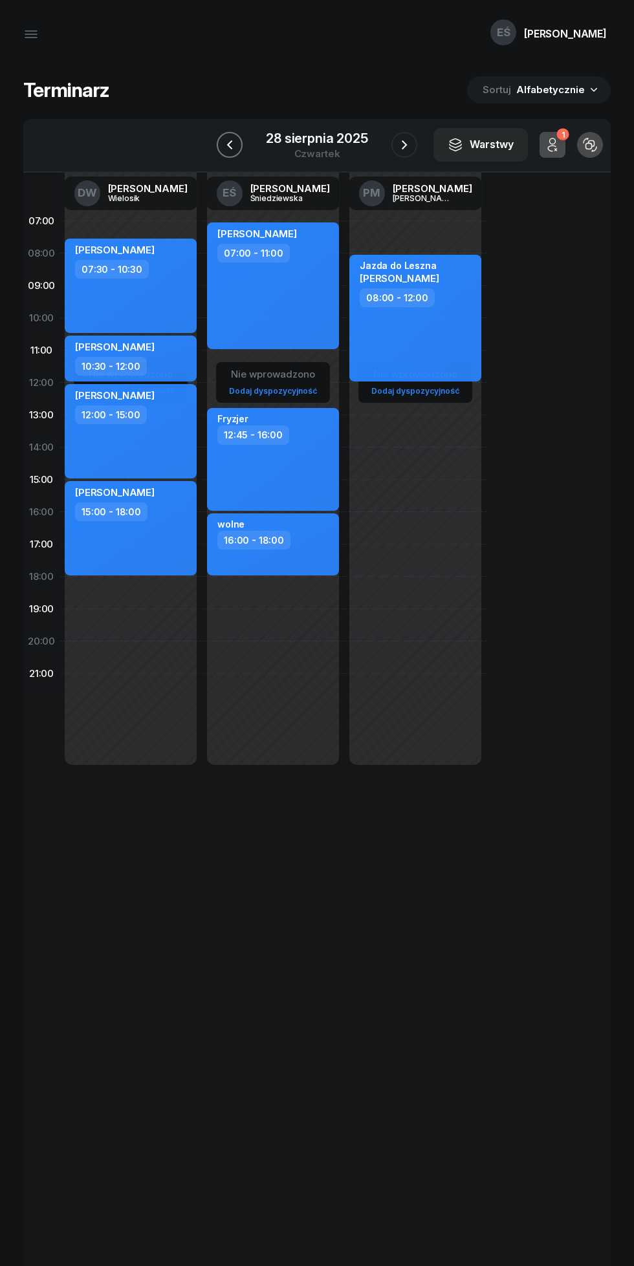
click at [230, 149] on icon "button" at bounding box center [230, 145] width 16 height 16
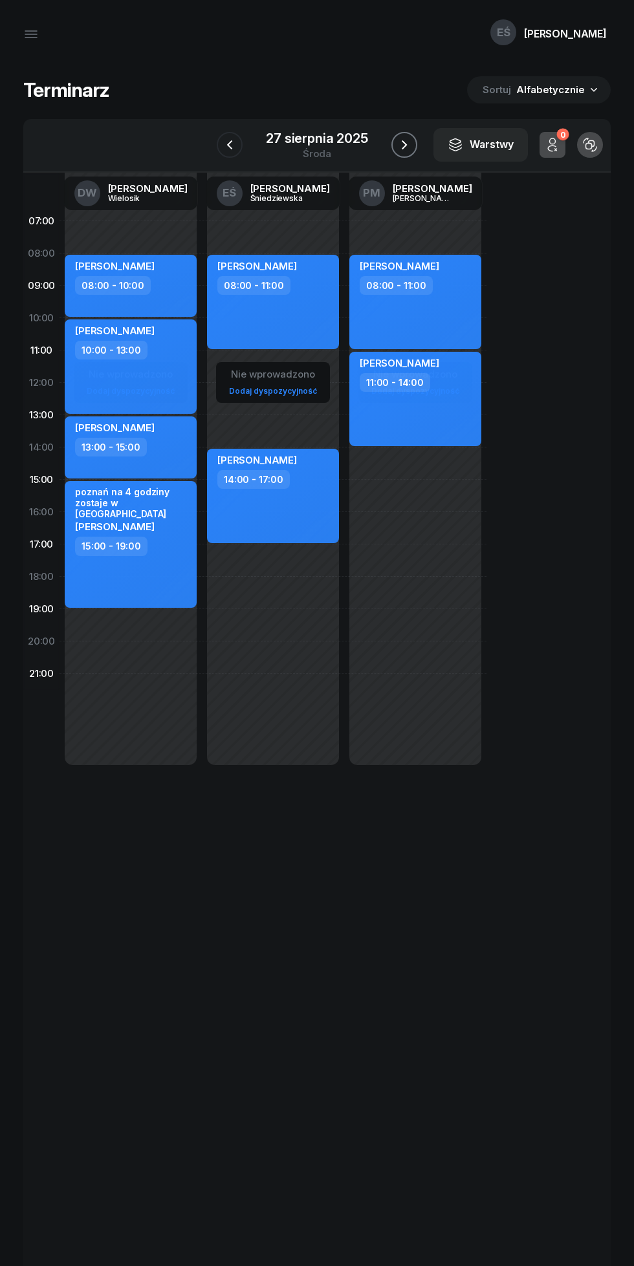
click at [404, 145] on icon "button" at bounding box center [404, 145] width 16 height 16
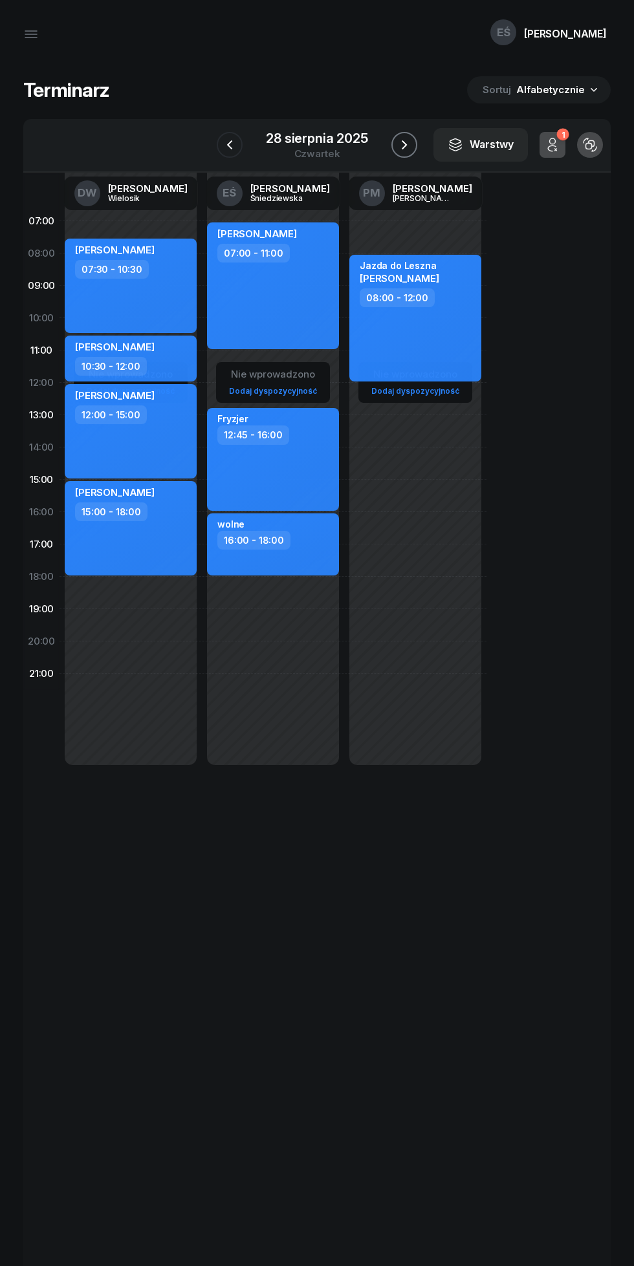
click at [400, 137] on icon "button" at bounding box center [404, 145] width 16 height 16
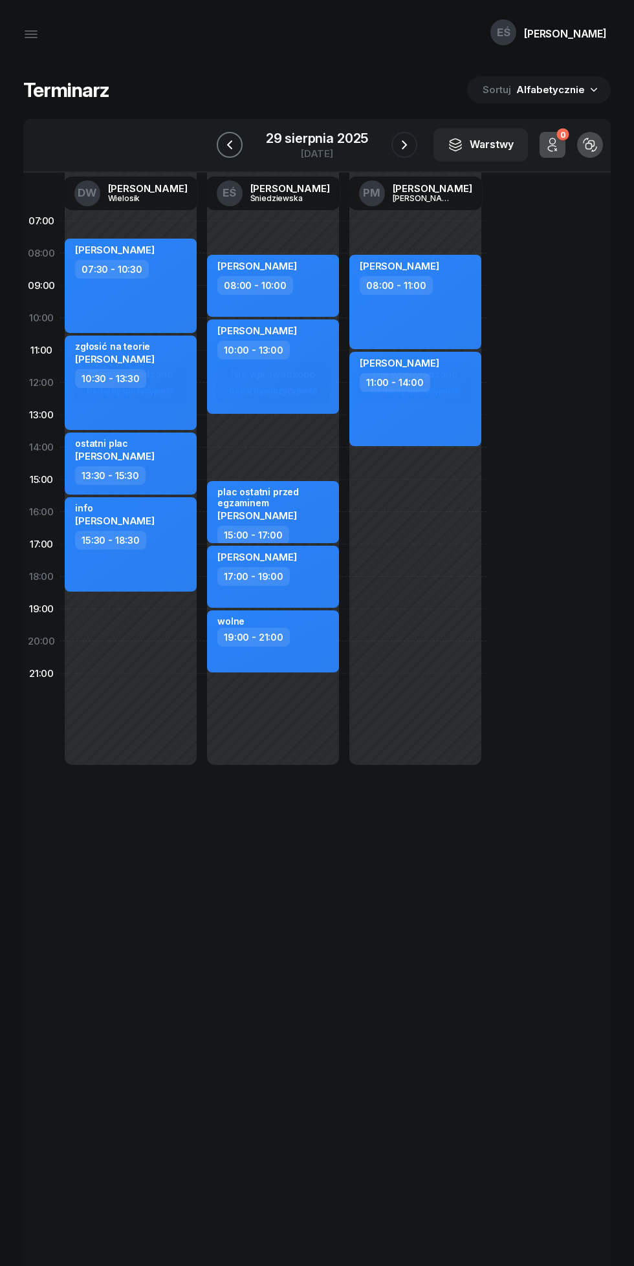
click at [225, 144] on icon "button" at bounding box center [230, 145] width 16 height 16
click at [230, 144] on icon "button" at bounding box center [229, 144] width 5 height 9
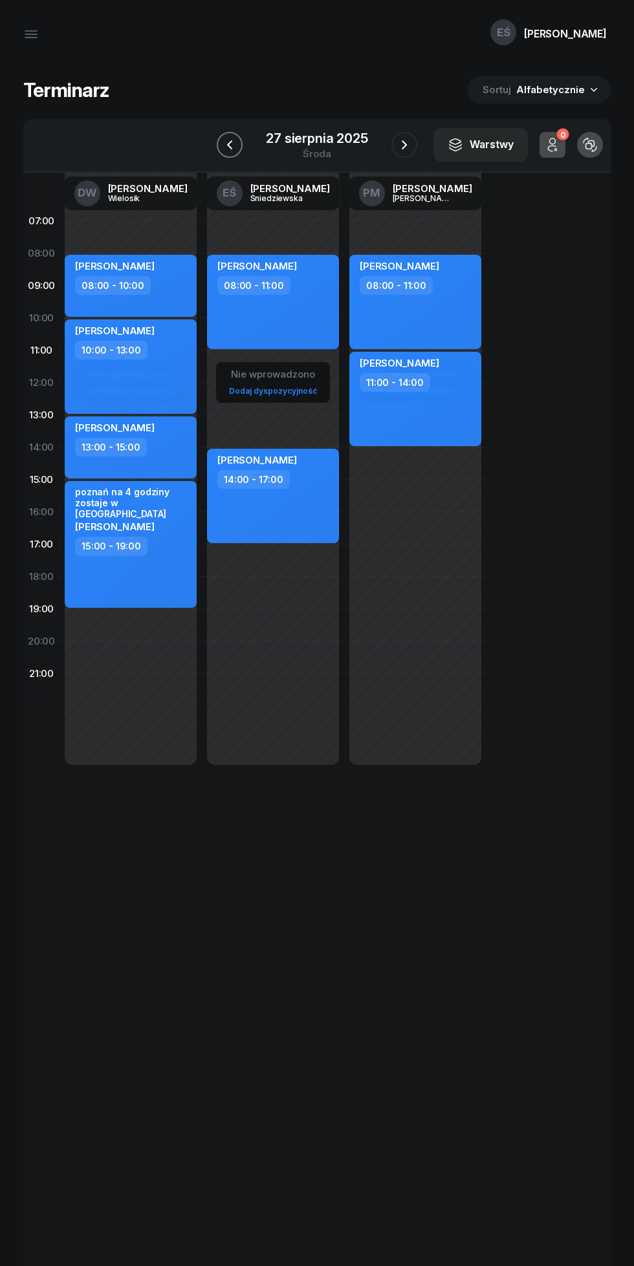
click at [230, 145] on icon "button" at bounding box center [230, 145] width 16 height 16
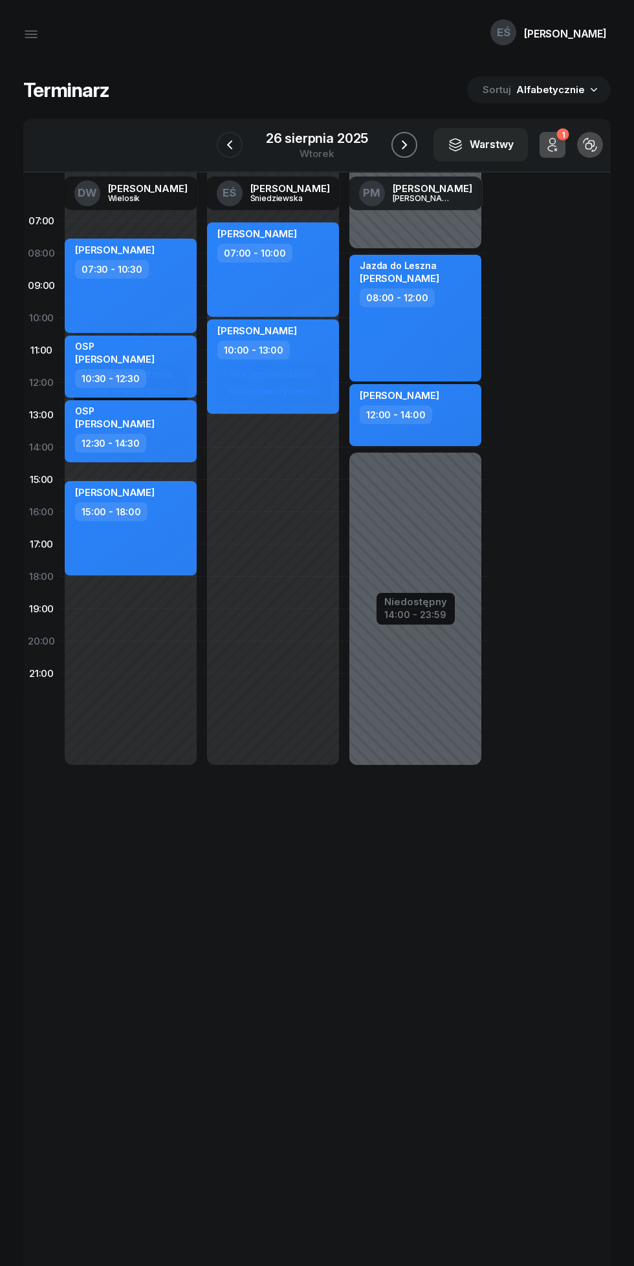
click at [400, 138] on icon "button" at bounding box center [404, 145] width 16 height 16
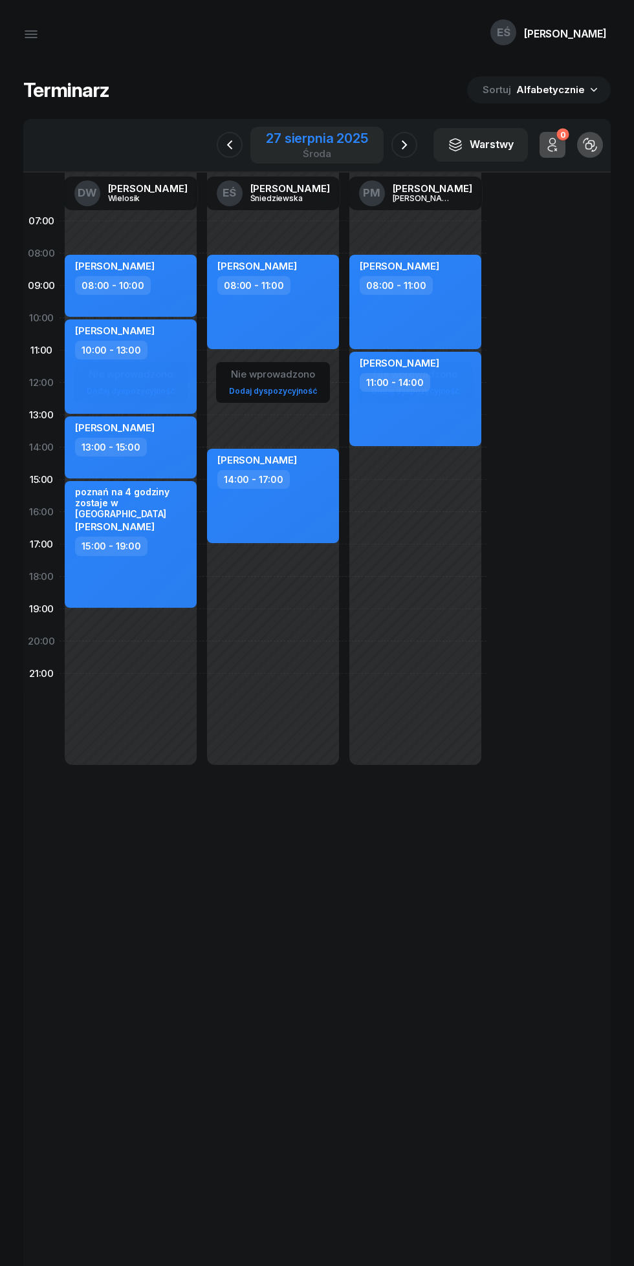
click at [382, 131] on div "[DATE]" at bounding box center [316, 145] width 133 height 37
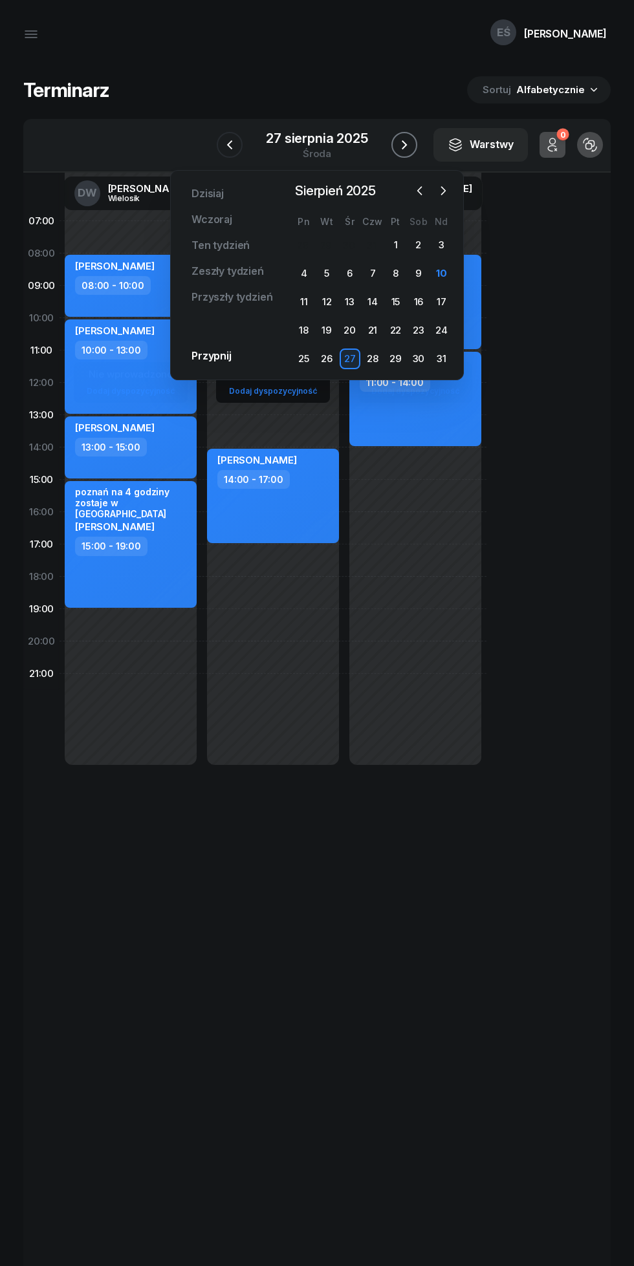
click at [402, 138] on icon "button" at bounding box center [404, 145] width 16 height 16
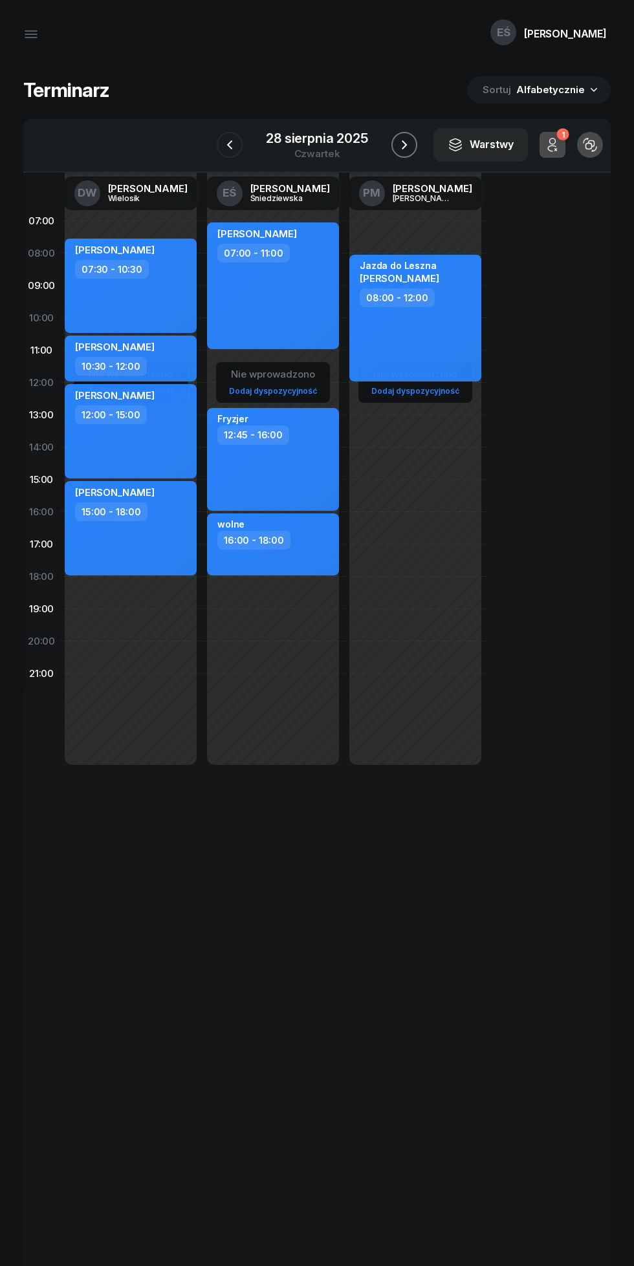
click at [397, 144] on icon "button" at bounding box center [404, 145] width 16 height 16
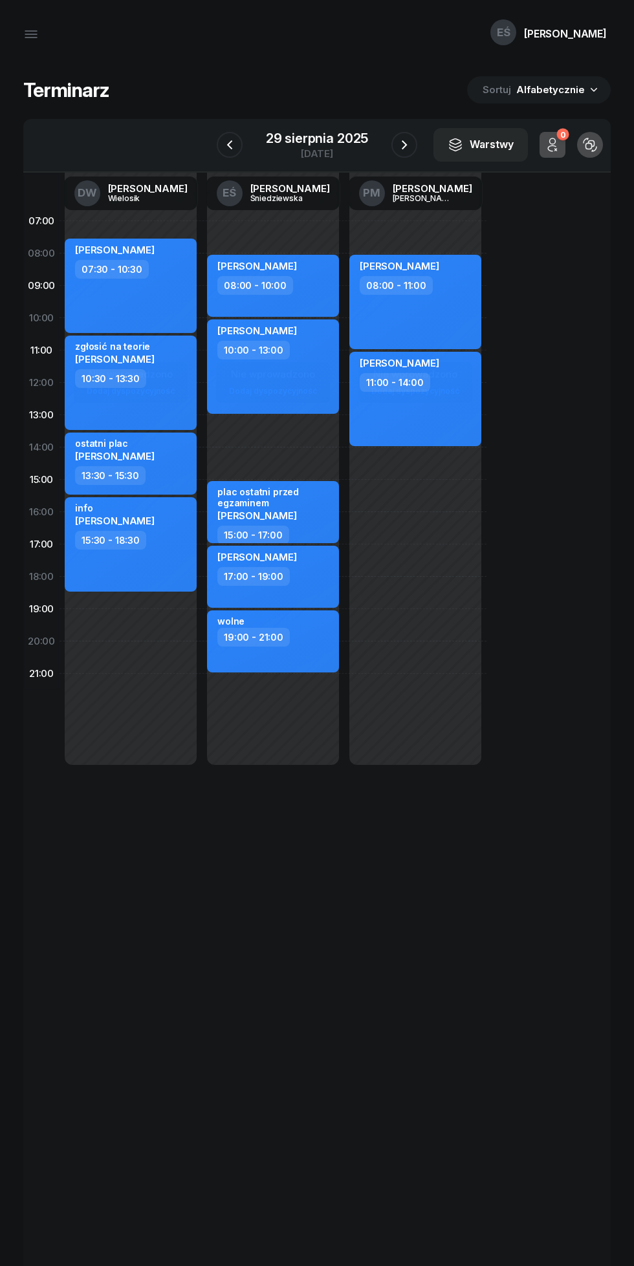
click at [552, 142] on icon "button" at bounding box center [553, 145] width 16 height 16
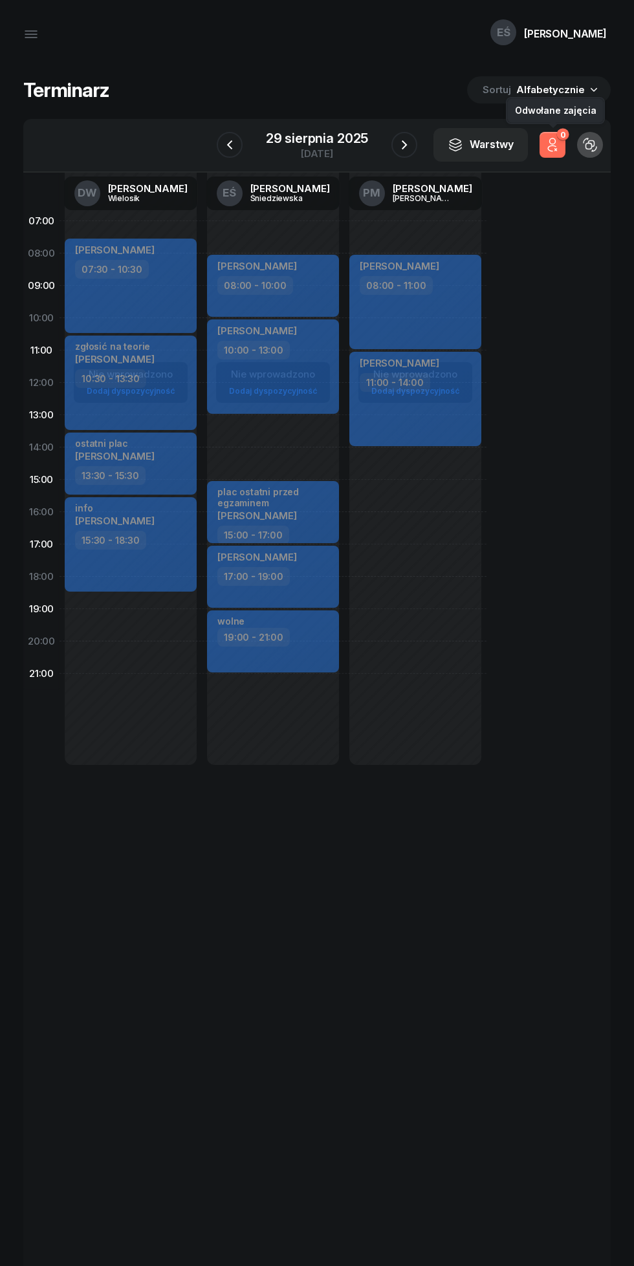
click at [552, 145] on icon "button" at bounding box center [553, 145] width 16 height 16
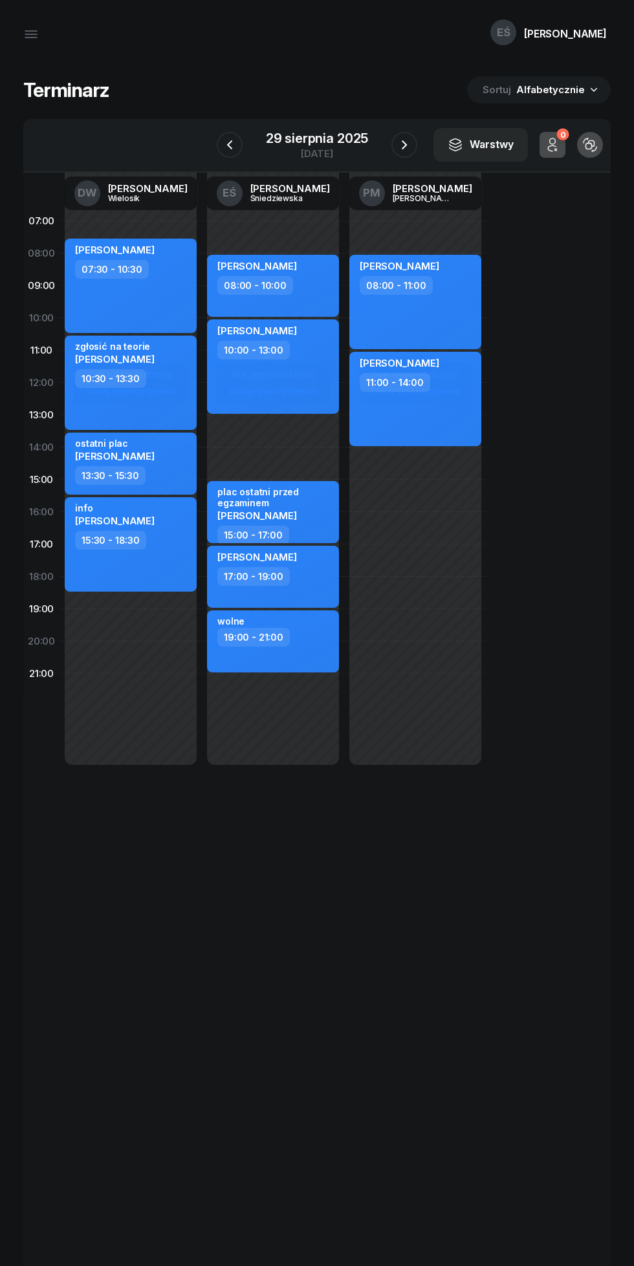
click at [172, 372] on div "10:30 - 13:30" at bounding box center [132, 378] width 114 height 19
select select "10"
select select "30"
select select "13"
select select "30"
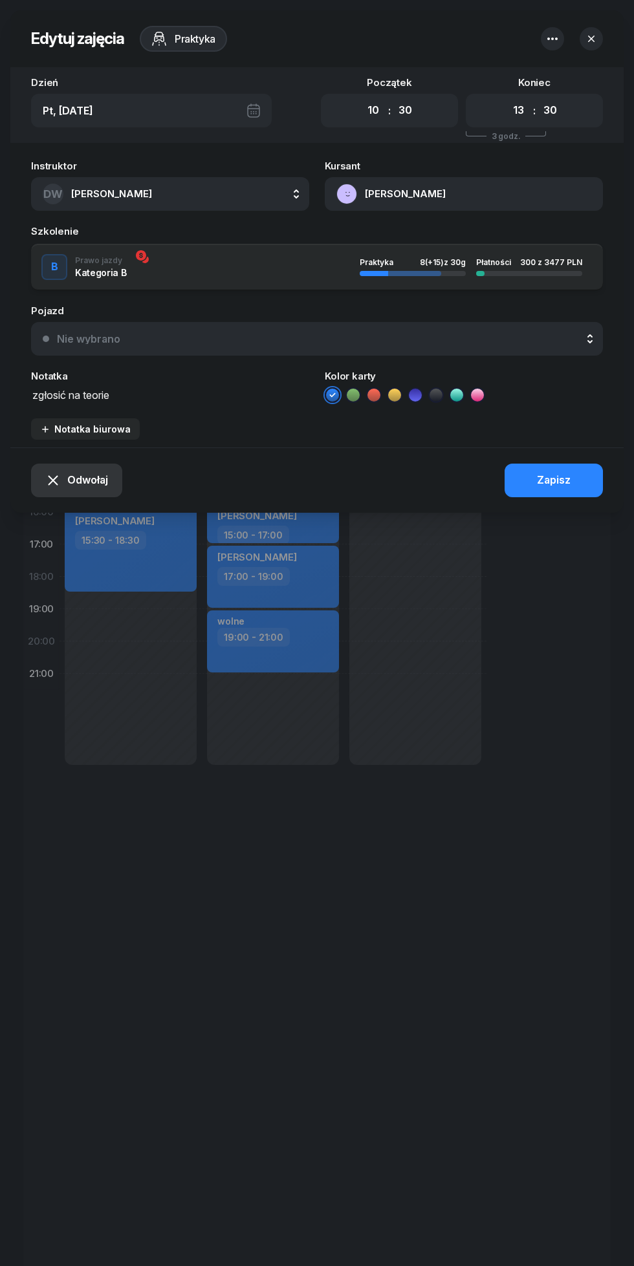
click at [91, 477] on span "Odwołaj" at bounding box center [87, 480] width 41 height 17
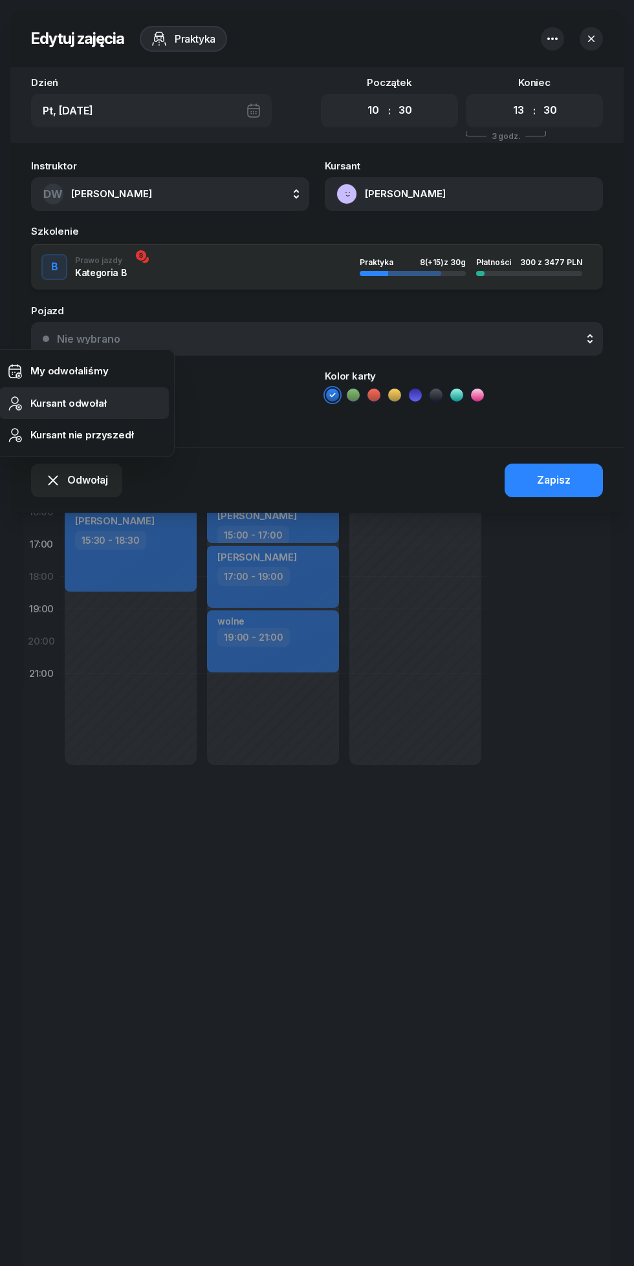
click at [94, 401] on div "Kursant odwołał" at bounding box center [68, 403] width 76 height 17
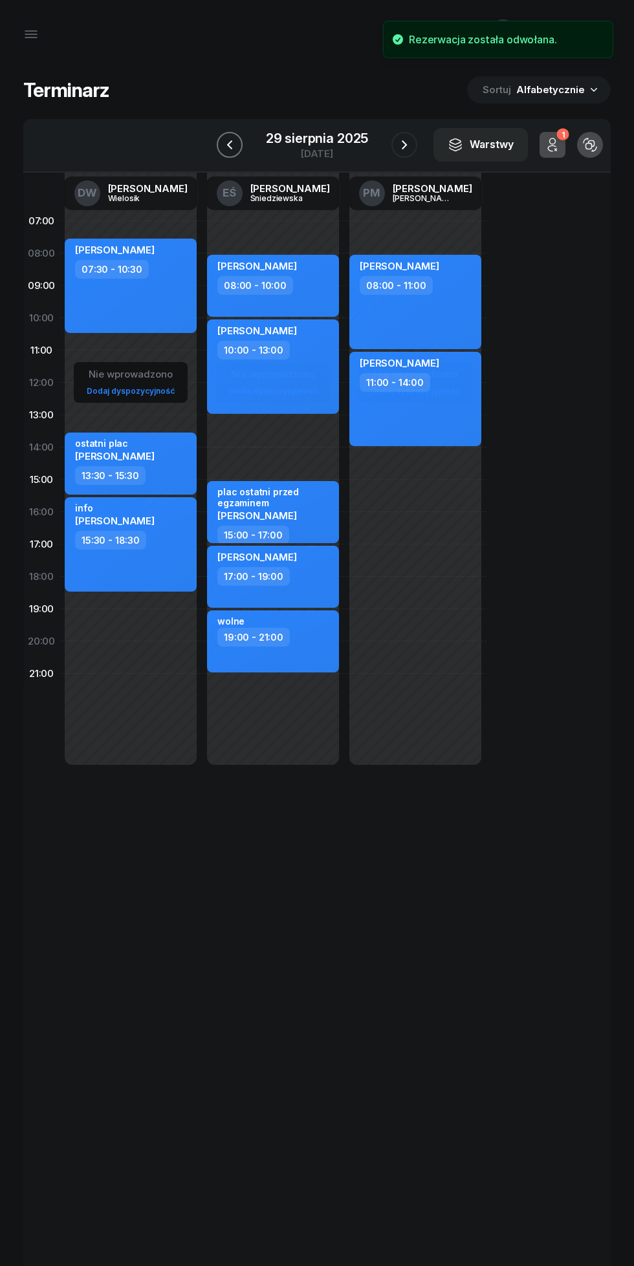
click at [223, 144] on icon "button" at bounding box center [230, 145] width 16 height 16
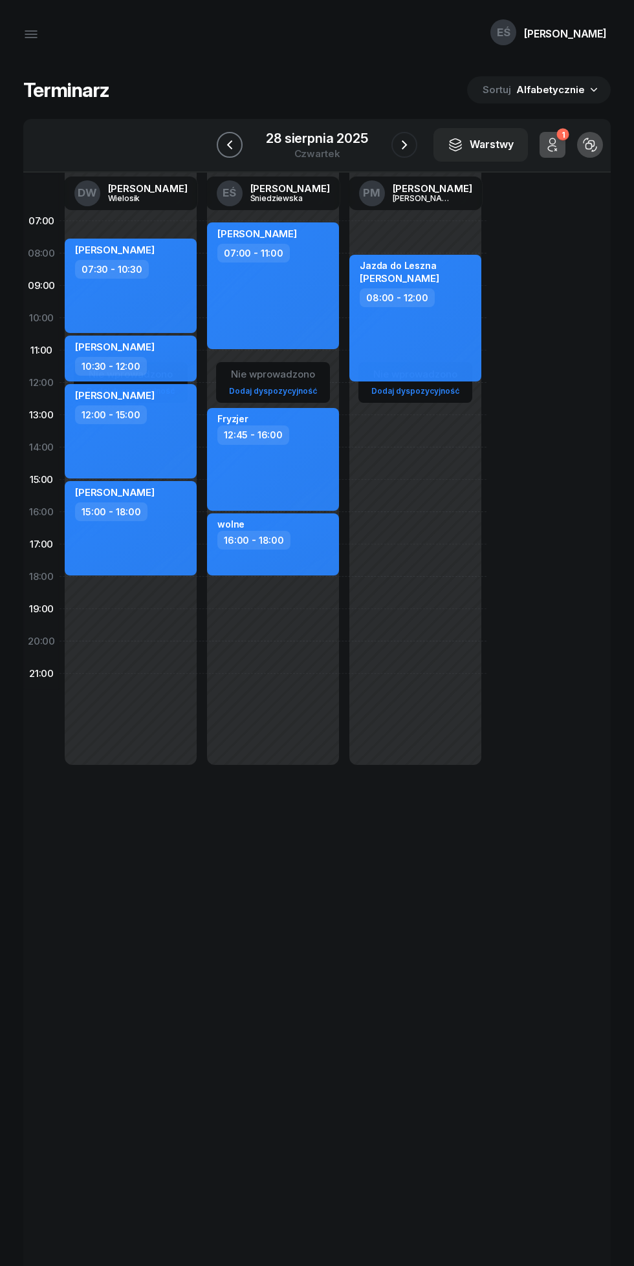
click at [230, 145] on icon "button" at bounding box center [230, 145] width 16 height 16
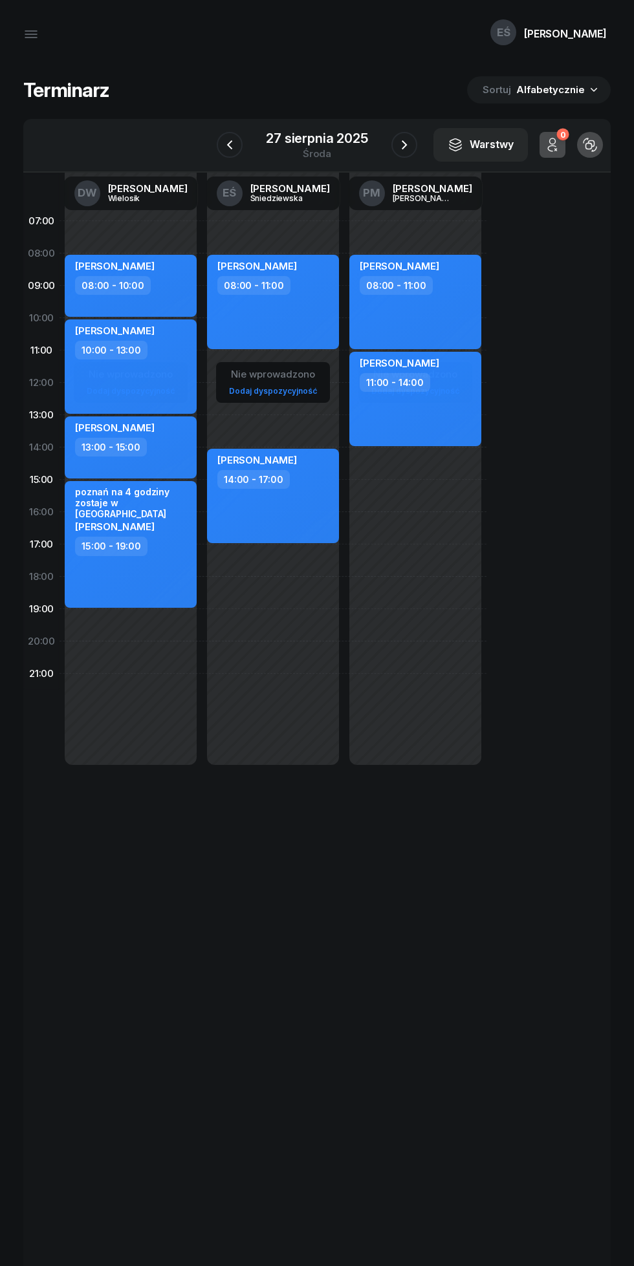
click at [180, 360] on div "[PERSON_NAME] 10:00 - 13:00" at bounding box center [131, 366] width 132 height 94
select select "10"
select select "13"
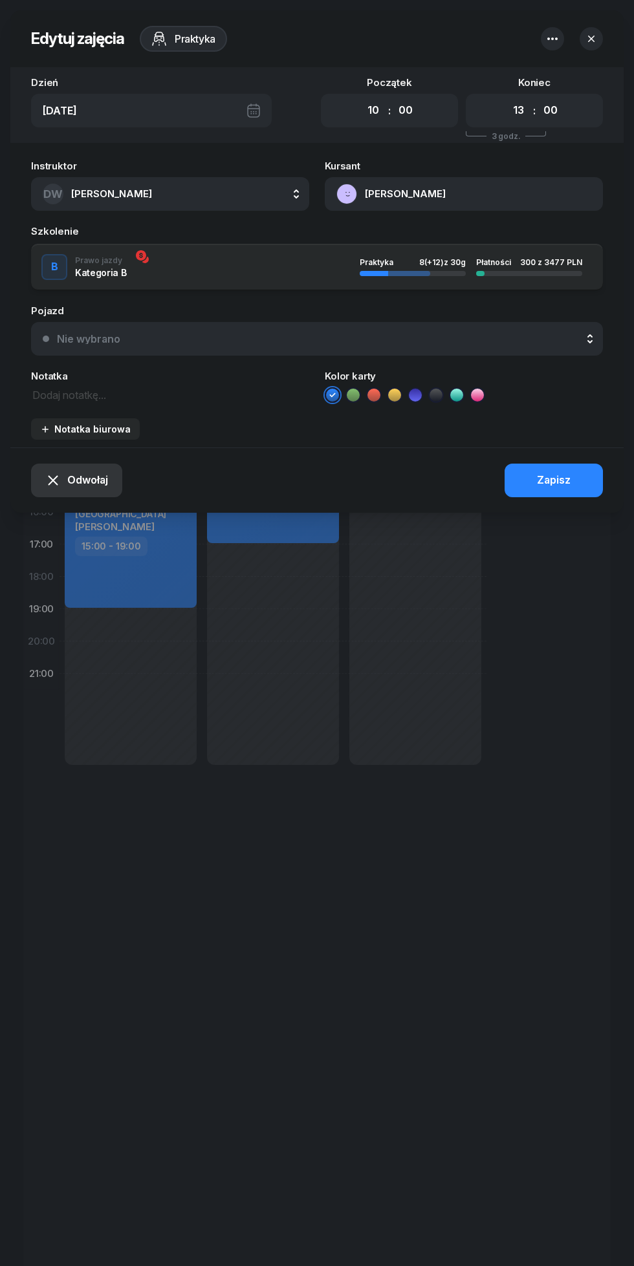
click at [77, 488] on span "Odwołaj" at bounding box center [87, 480] width 41 height 17
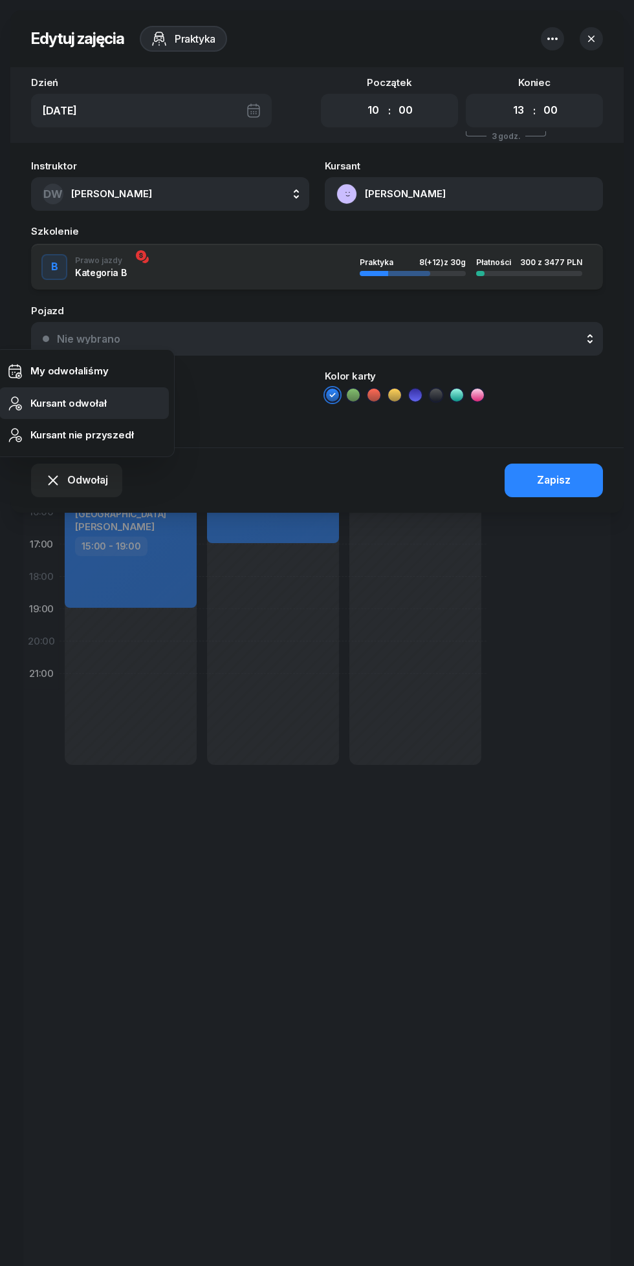
click at [91, 404] on div "Kursant odwołał" at bounding box center [68, 403] width 76 height 17
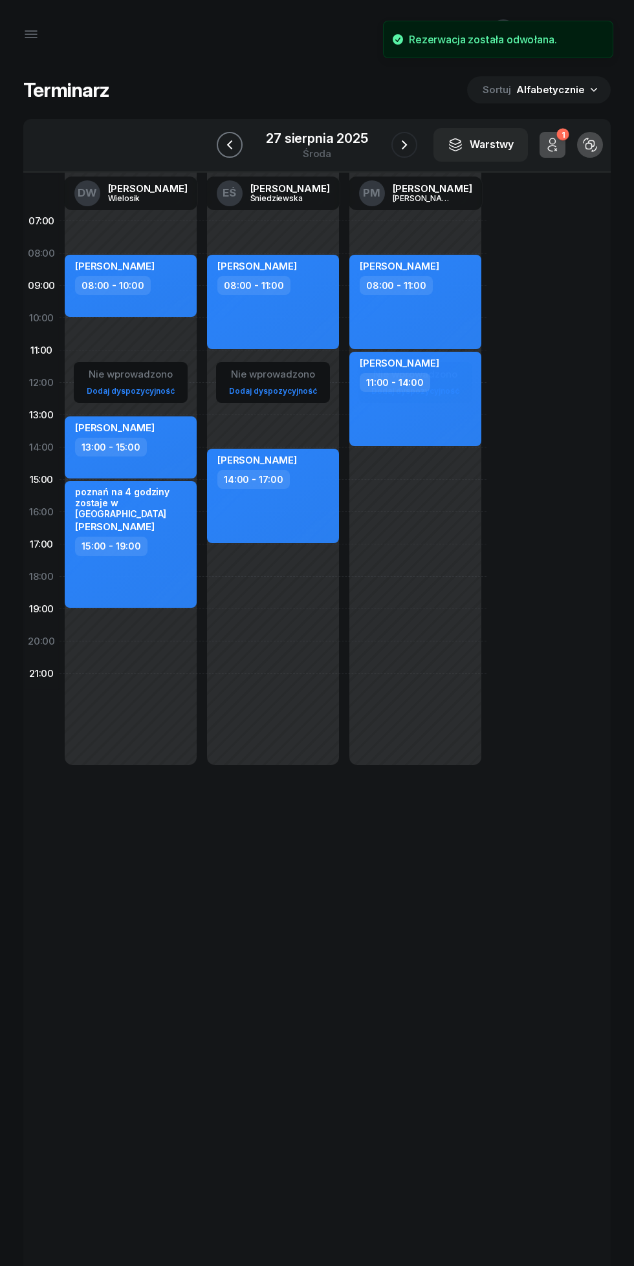
click at [230, 145] on icon "button" at bounding box center [230, 145] width 16 height 16
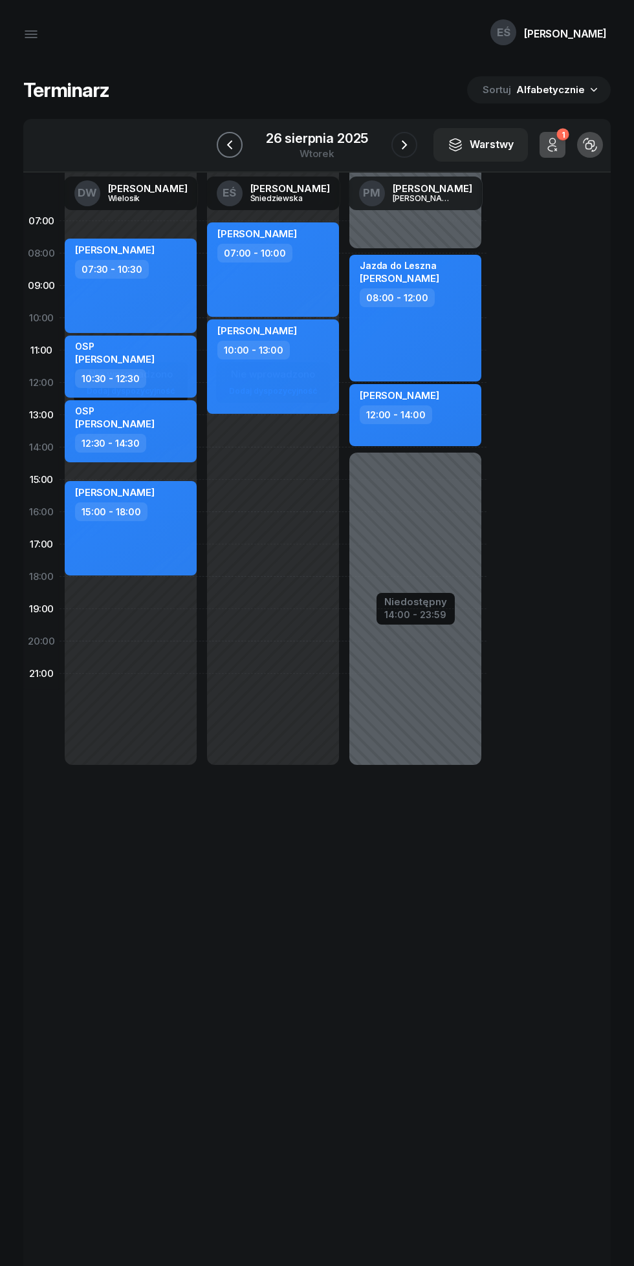
click at [232, 141] on icon "button" at bounding box center [230, 145] width 16 height 16
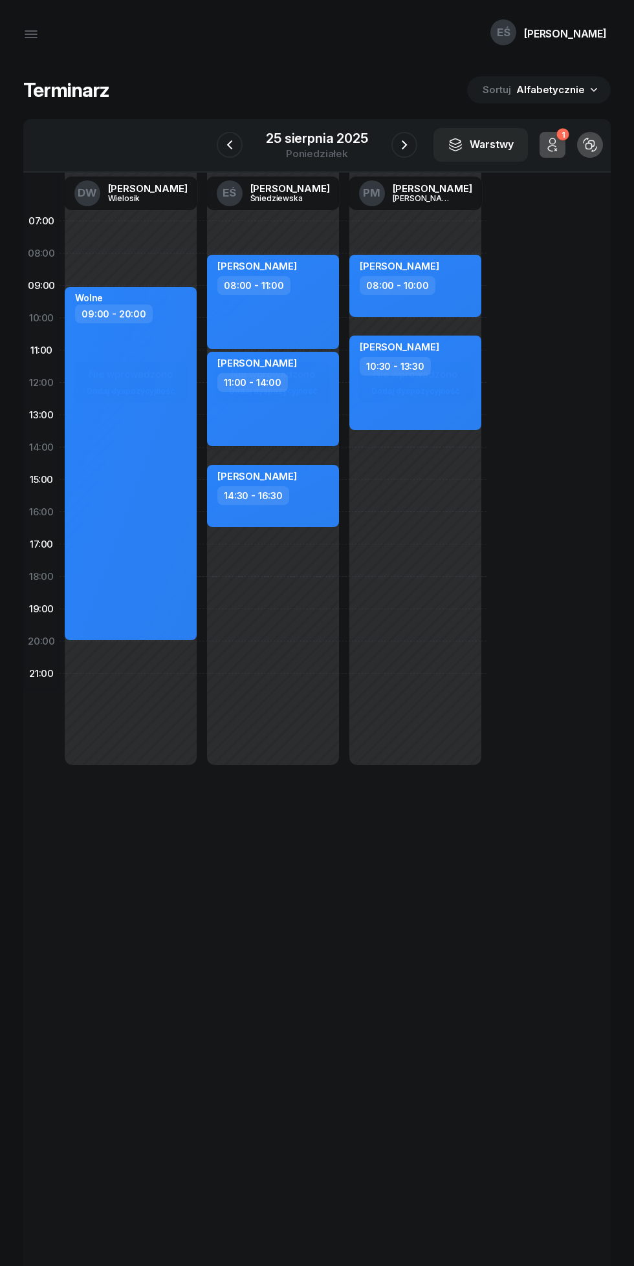
click at [311, 411] on div "[PERSON_NAME] 11:00 - 14:00" at bounding box center [273, 399] width 132 height 94
select select "11"
select select "14"
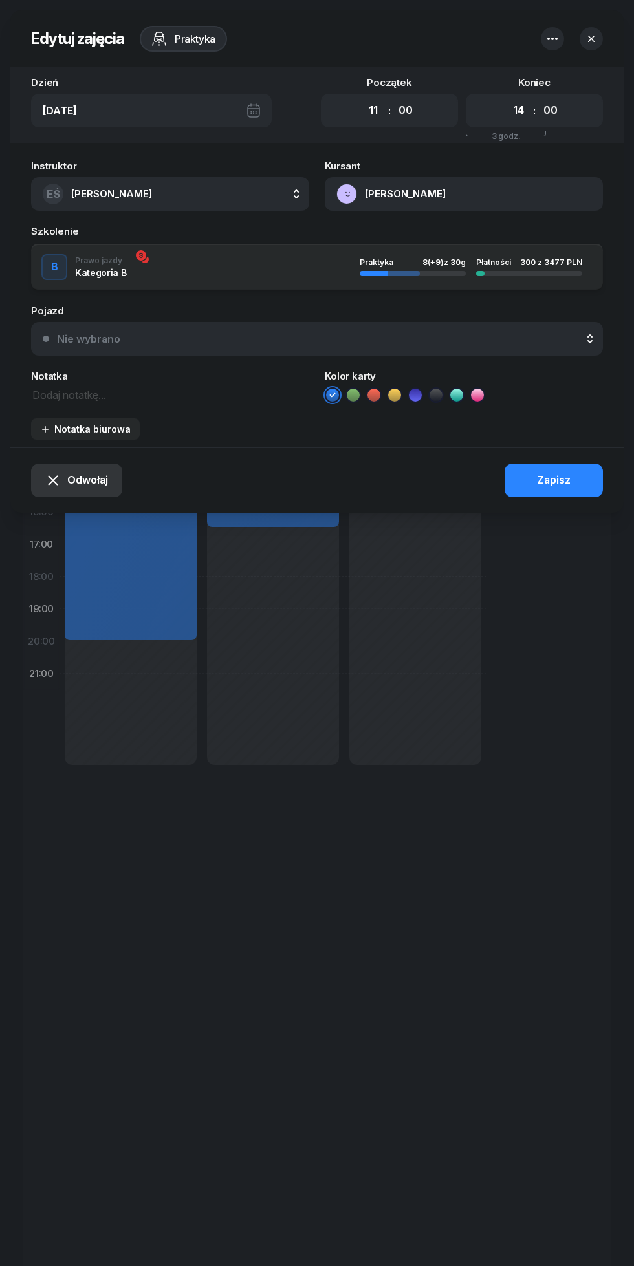
click at [80, 481] on span "Odwołaj" at bounding box center [87, 480] width 41 height 17
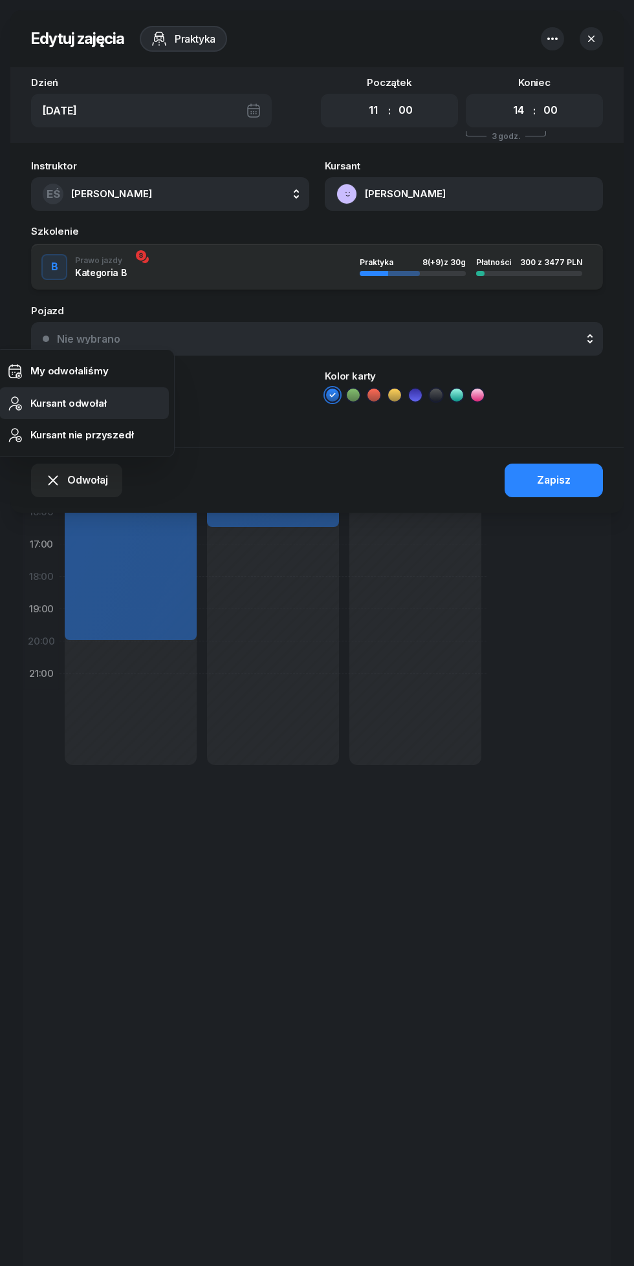
click at [91, 403] on div "Kursant odwołał" at bounding box center [68, 403] width 76 height 17
